Goal: Check status: Check status

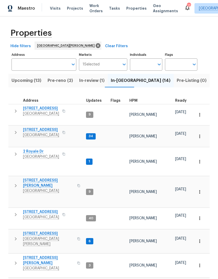
scroll to position [4, 0]
click at [34, 127] on span "[STREET_ADDRESS]" at bounding box center [41, 129] width 36 height 5
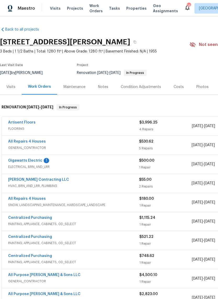
click at [17, 161] on link "Gigawatts Electric" at bounding box center [25, 161] width 34 height 4
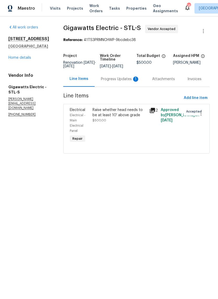
click at [130, 80] on div "Progress Updates 1" at bounding box center [120, 79] width 39 height 5
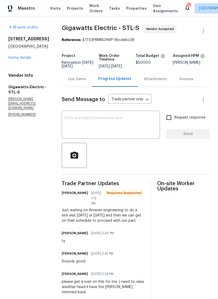
click at [136, 128] on textarea at bounding box center [111, 125] width 92 height 18
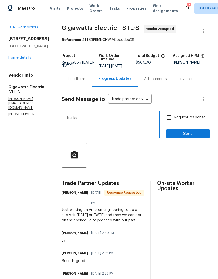
type textarea "Thanks"
click at [193, 134] on button "Send" at bounding box center [187, 134] width 43 height 10
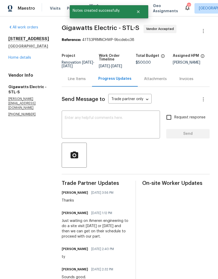
click at [17, 63] on div "All work orders [STREET_ADDRESS][PERSON_NAME] Home details Vendor Info Gigawatt…" at bounding box center [28, 71] width 41 height 92
click at [16, 59] on link "Home details" at bounding box center [19, 58] width 23 height 4
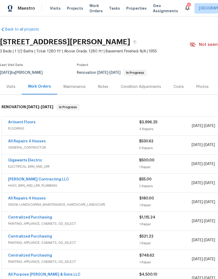
click at [130, 9] on span "Properties" at bounding box center [136, 8] width 20 height 5
